Goal: Learn about a topic

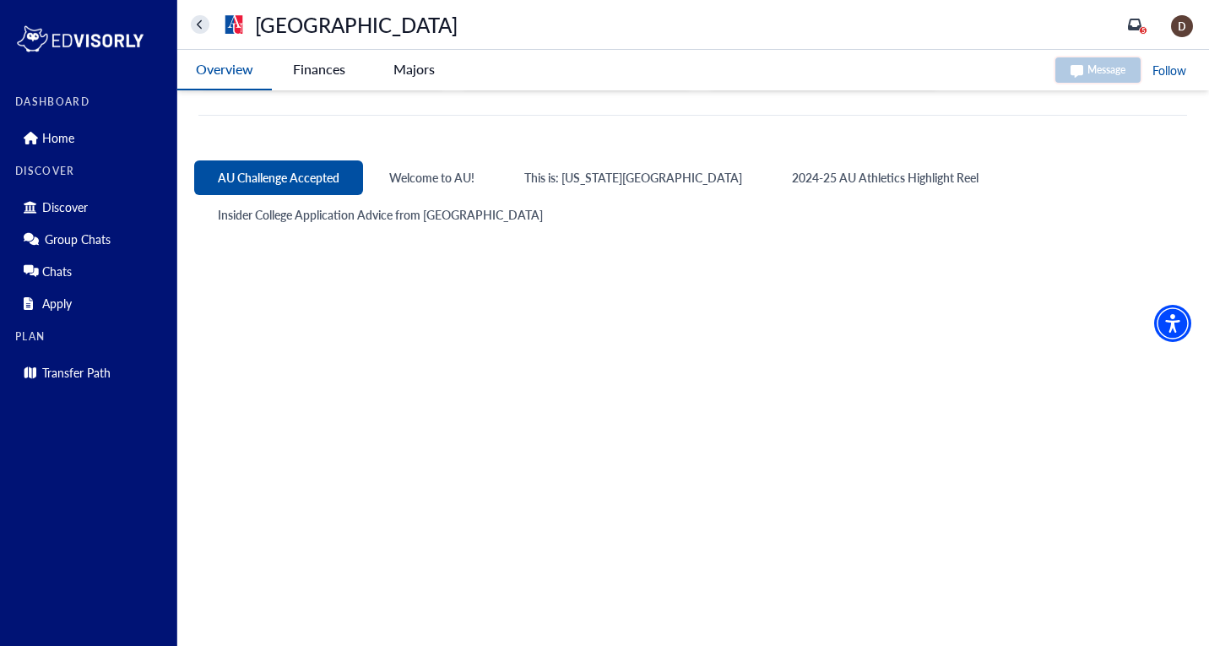
scroll to position [783, 0]
click at [430, 178] on button "Welcome to AU!" at bounding box center [432, 177] width 133 height 35
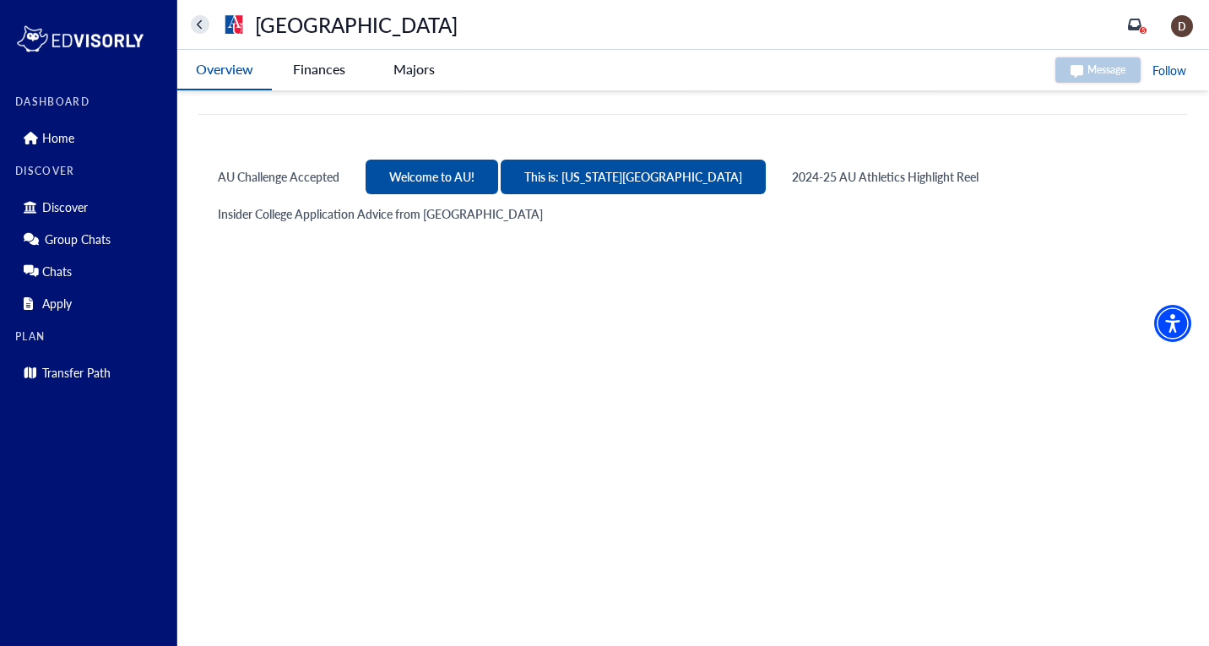
click at [556, 172] on button "This is: [US_STATE][GEOGRAPHIC_DATA]" at bounding box center [633, 177] width 265 height 35
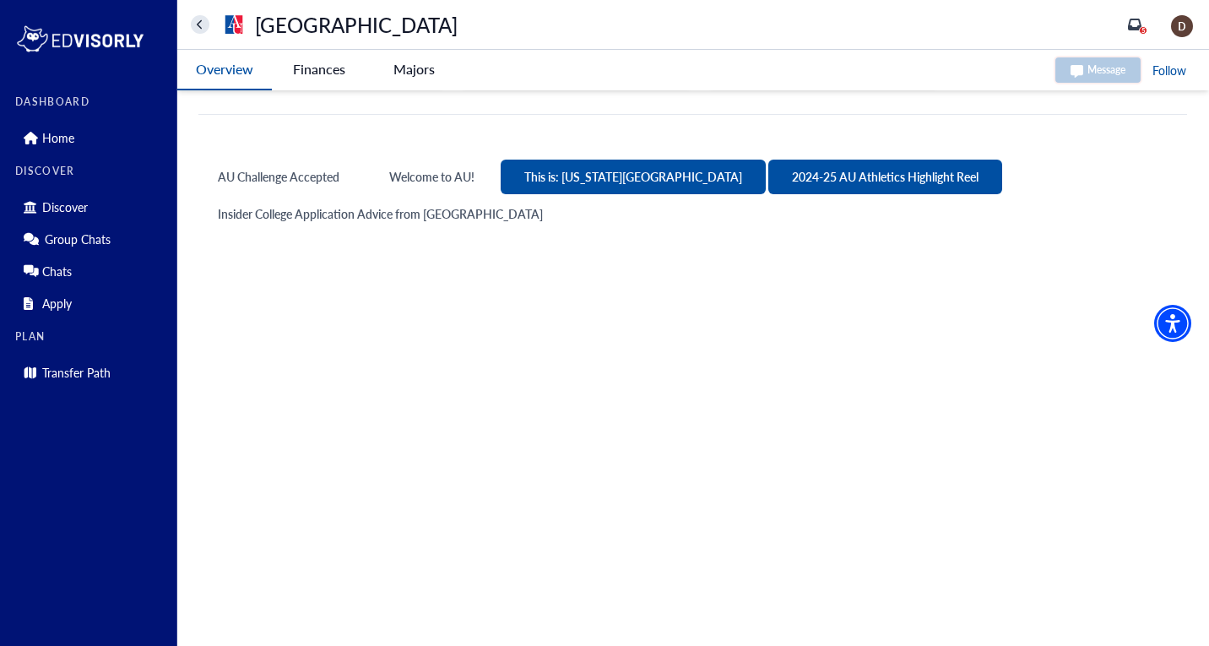
click at [768, 184] on button "2024-25 AU Athletics Highlight Reel" at bounding box center [885, 177] width 234 height 35
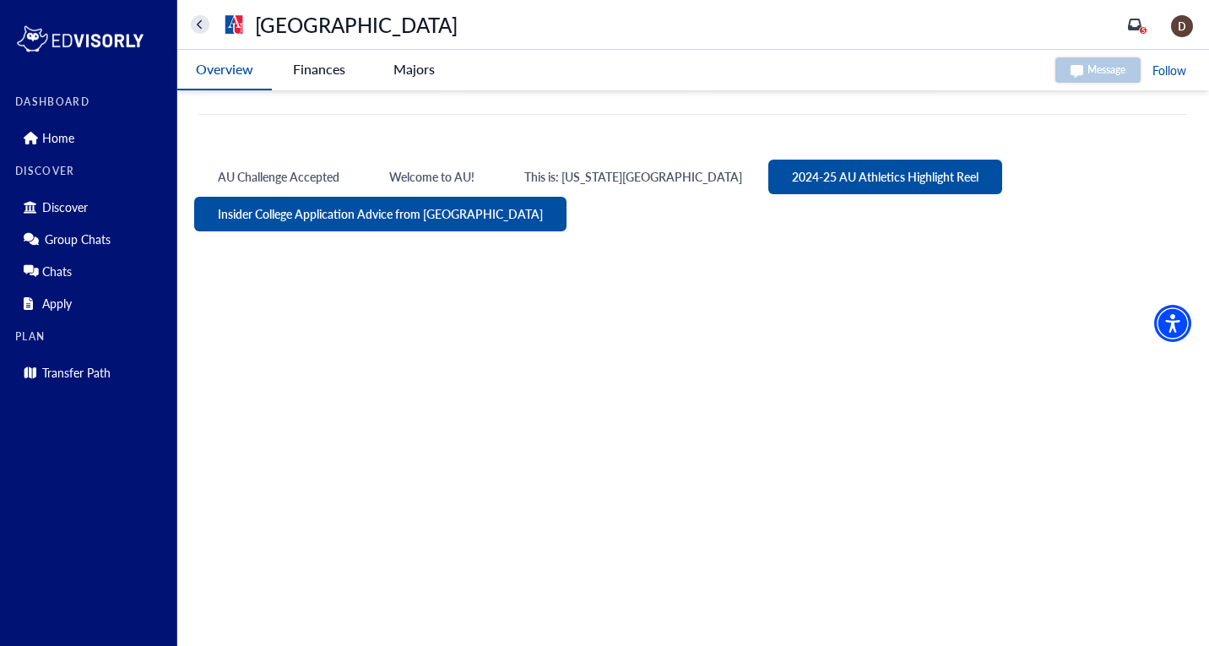
click at [442, 213] on button "Insider College Application Advice from [GEOGRAPHIC_DATA]" at bounding box center [380, 214] width 372 height 35
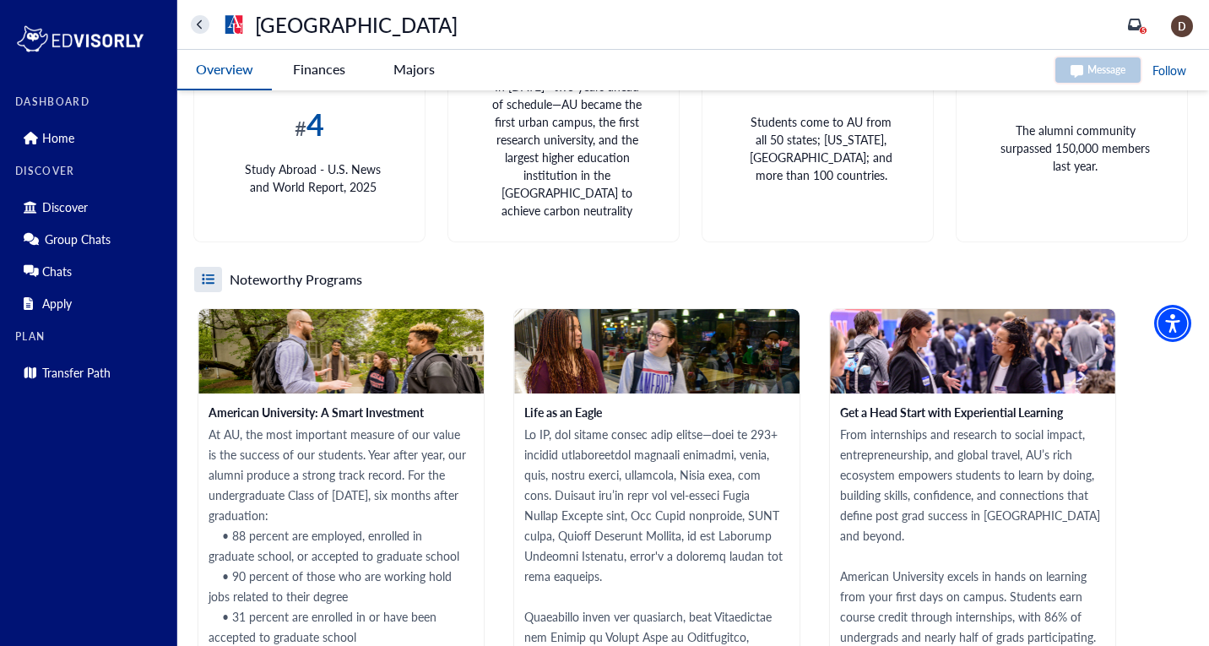
scroll to position [2536, 0]
